Goal: Download file/media

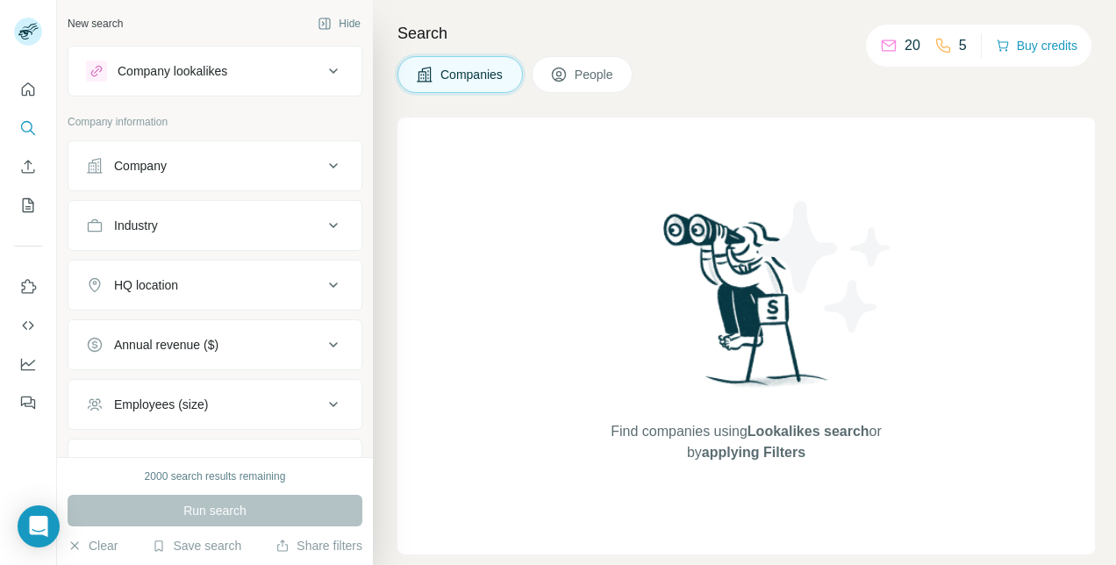
click at [323, 165] on icon at bounding box center [333, 165] width 21 height 21
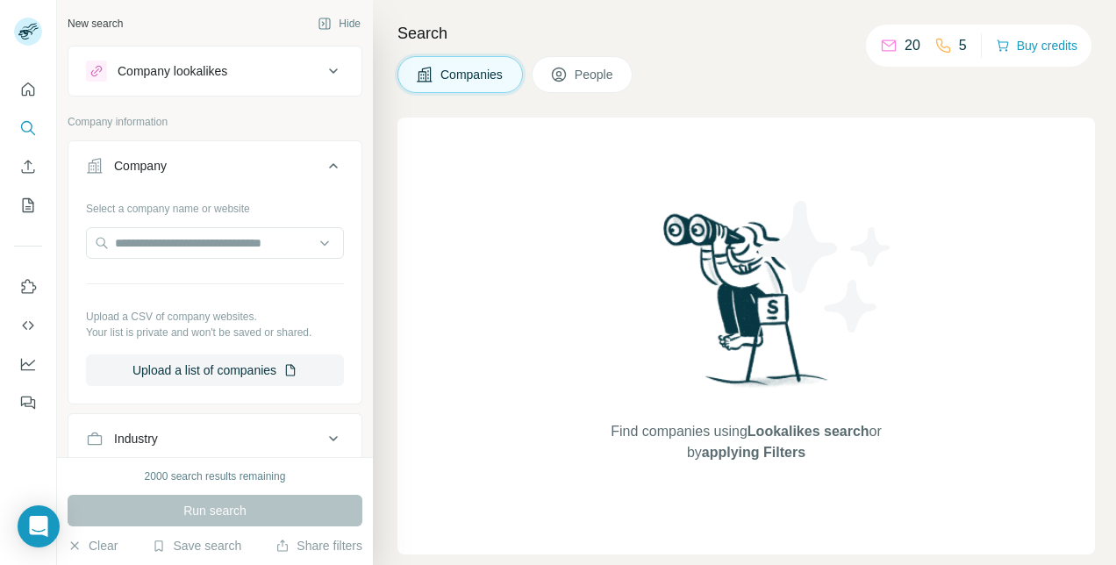
click at [323, 165] on icon at bounding box center [333, 165] width 21 height 21
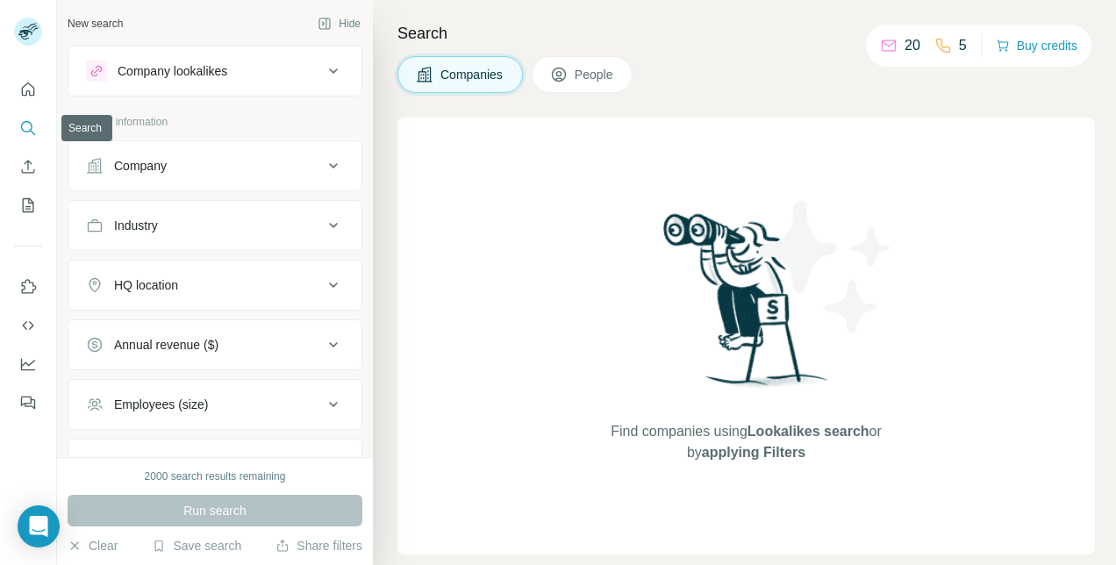
click at [25, 88] on icon "Quick start" at bounding box center [28, 90] width 18 height 18
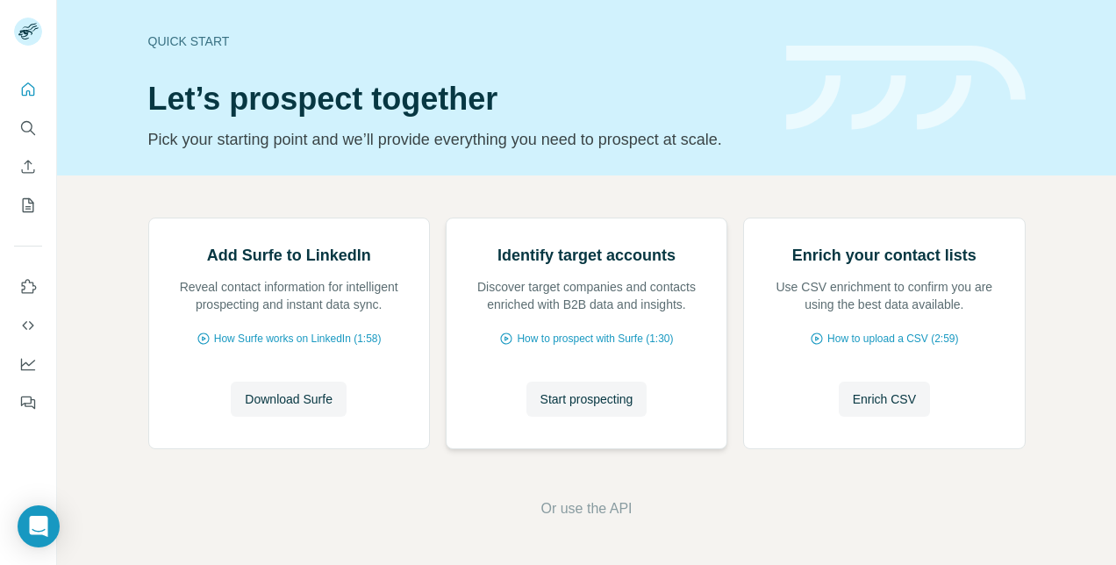
scroll to position [153, 0]
click at [295, 397] on span "Download Surfe" at bounding box center [289, 399] width 88 height 18
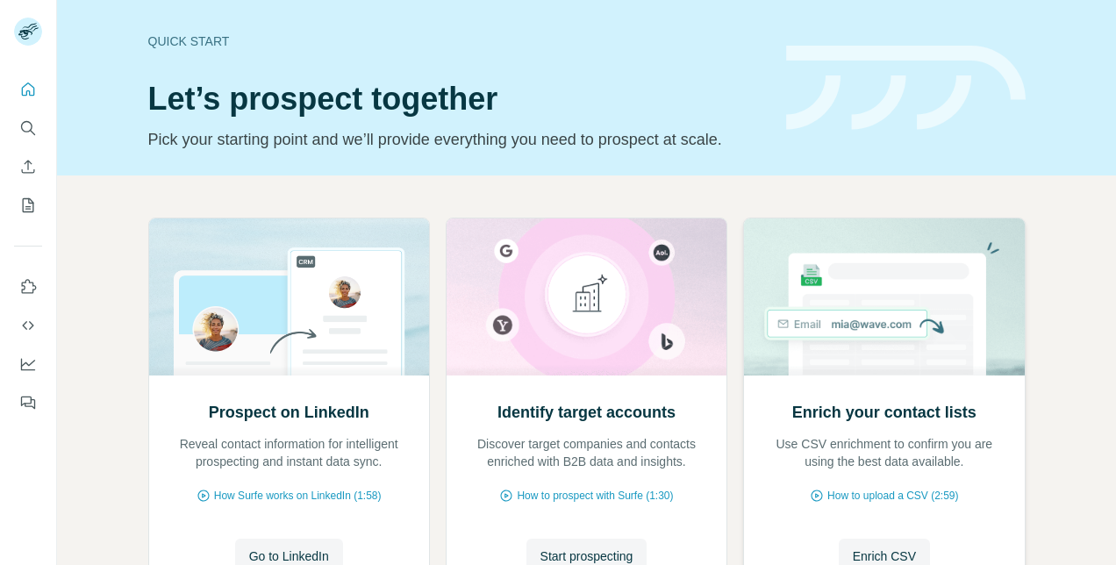
scroll to position [153, 0]
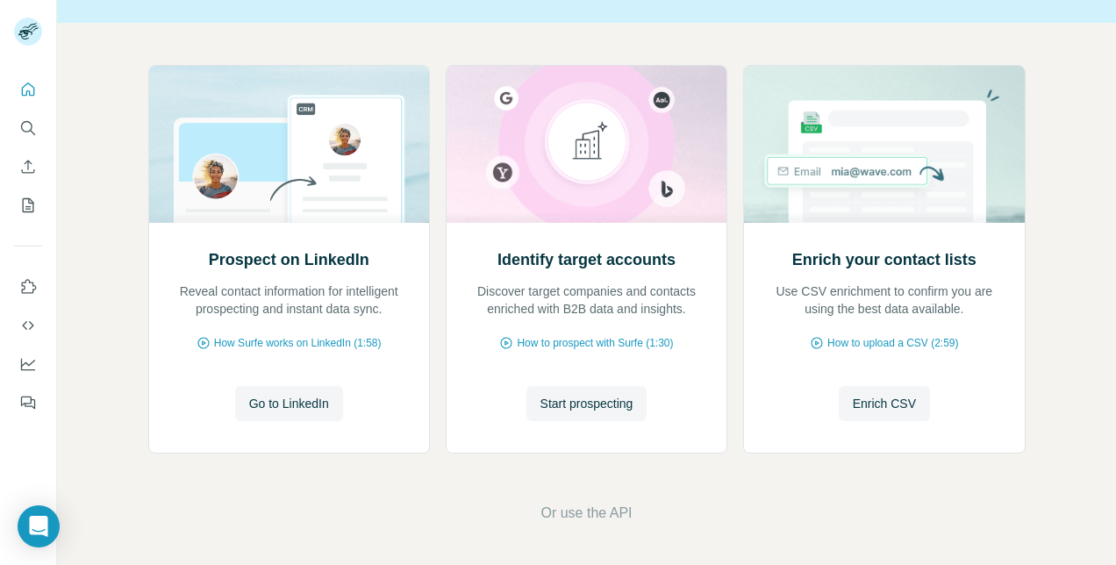
click at [274, 400] on span "Go to LinkedIn" at bounding box center [289, 404] width 80 height 18
click at [710, 476] on div "Prospect on LinkedIn Reveal contact information for intelligent prospecting and…" at bounding box center [586, 294] width 1059 height 543
click at [268, 404] on span "Go to LinkedIn" at bounding box center [289, 404] width 80 height 18
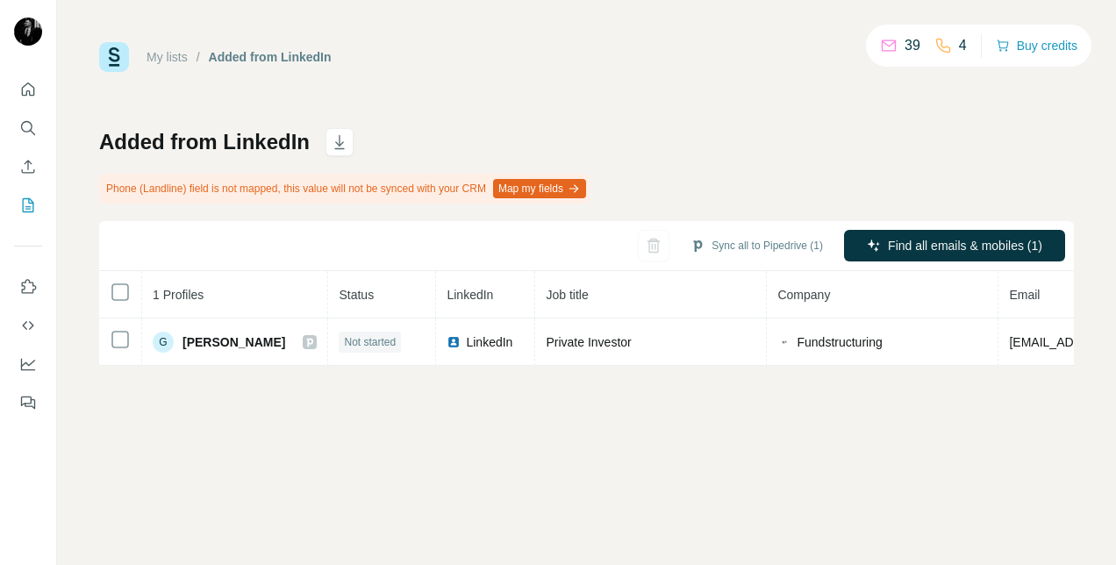
click at [685, 163] on div "Added from LinkedIn Phone (Landline) field is not mapped, this value will not b…" at bounding box center [586, 247] width 974 height 238
